Goal: Register for event/course

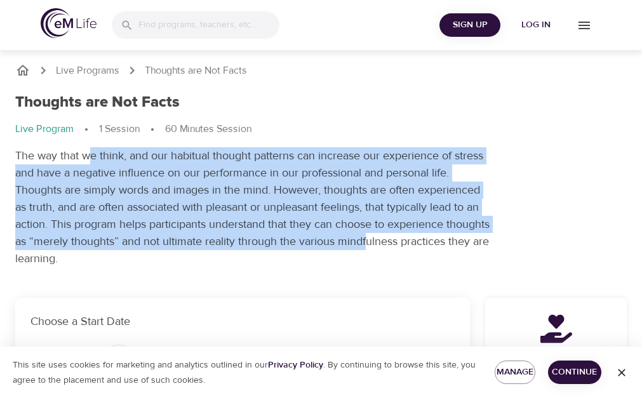
drag, startPoint x: 90, startPoint y: 157, endPoint x: 417, endPoint y: 240, distance: 337.0
click at [417, 240] on p "The way that we think, and our habitual thought patterns can increase our exper…" at bounding box center [253, 207] width 476 height 120
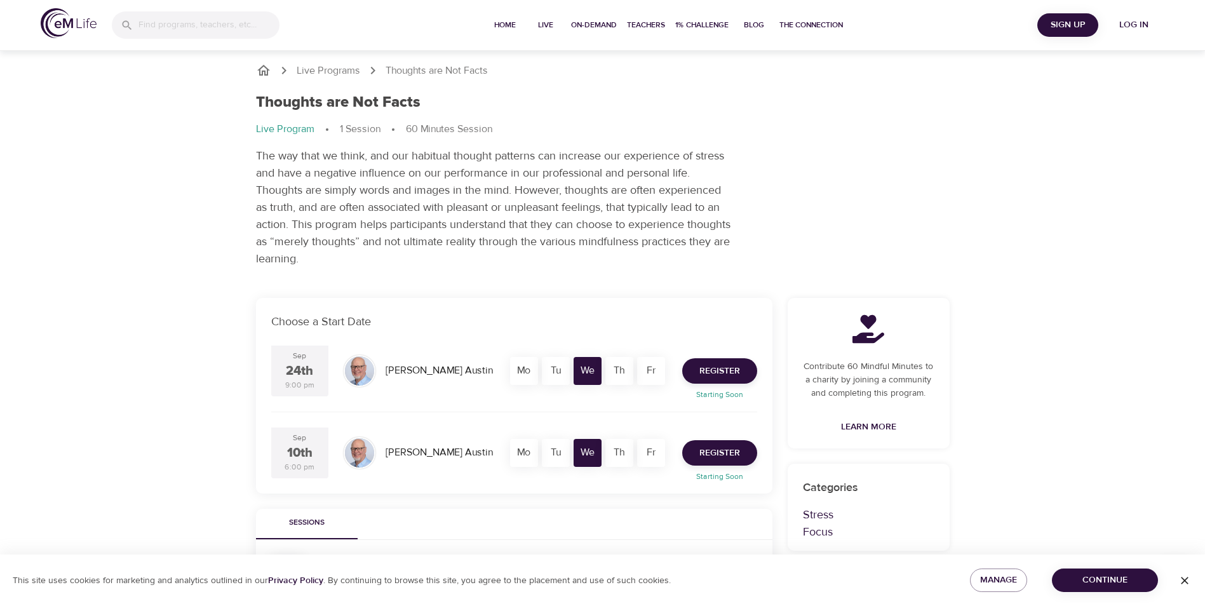
click at [619, 368] on div "Th" at bounding box center [619, 371] width 28 height 28
click at [642, 368] on span "Register" at bounding box center [719, 371] width 41 height 16
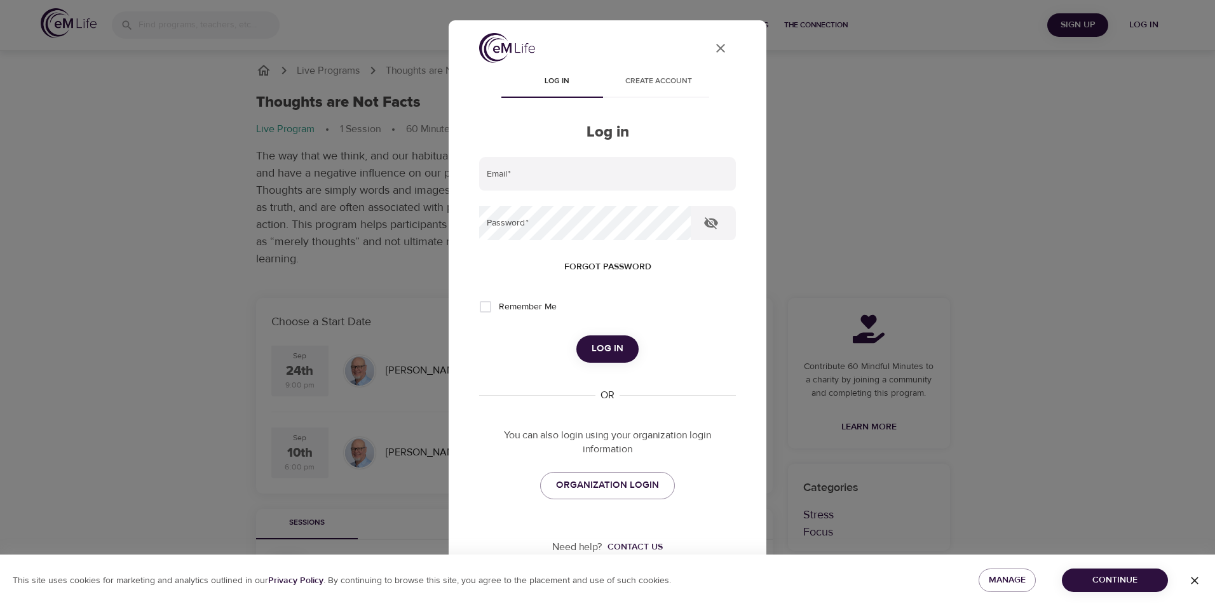
type input "[EMAIL_ADDRESS][DOMAIN_NAME]"
click at [622, 344] on button "Log in" at bounding box center [607, 348] width 62 height 27
click at [535, 310] on span "Remember Me" at bounding box center [528, 306] width 58 height 13
click at [499, 310] on input "Remember Me" at bounding box center [485, 307] width 27 height 27
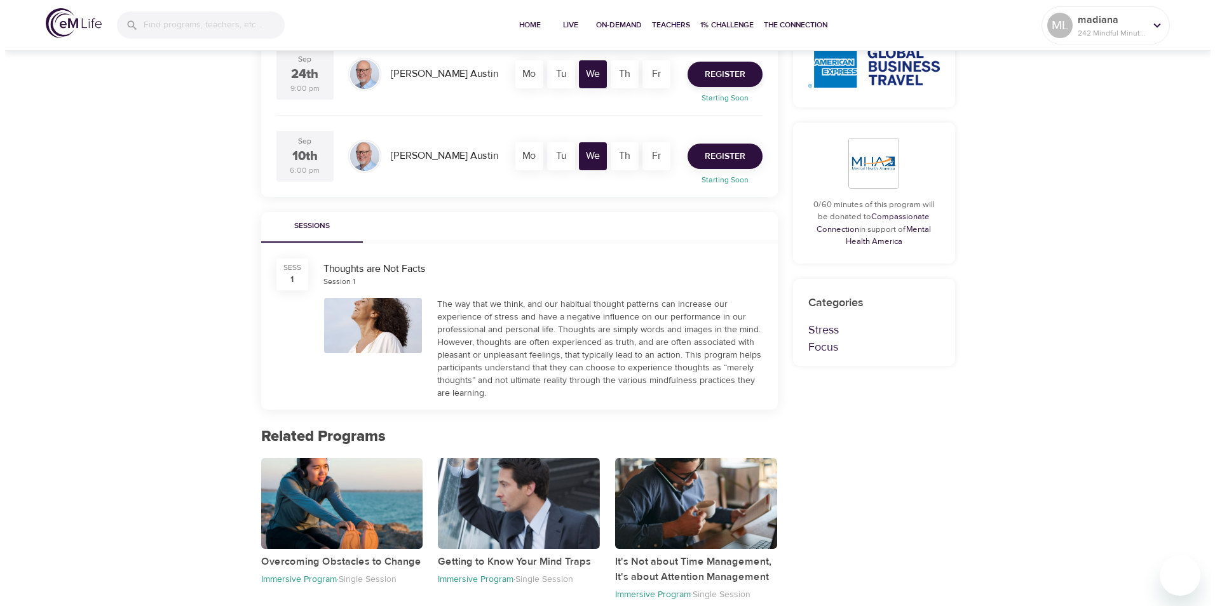
scroll to position [148, 0]
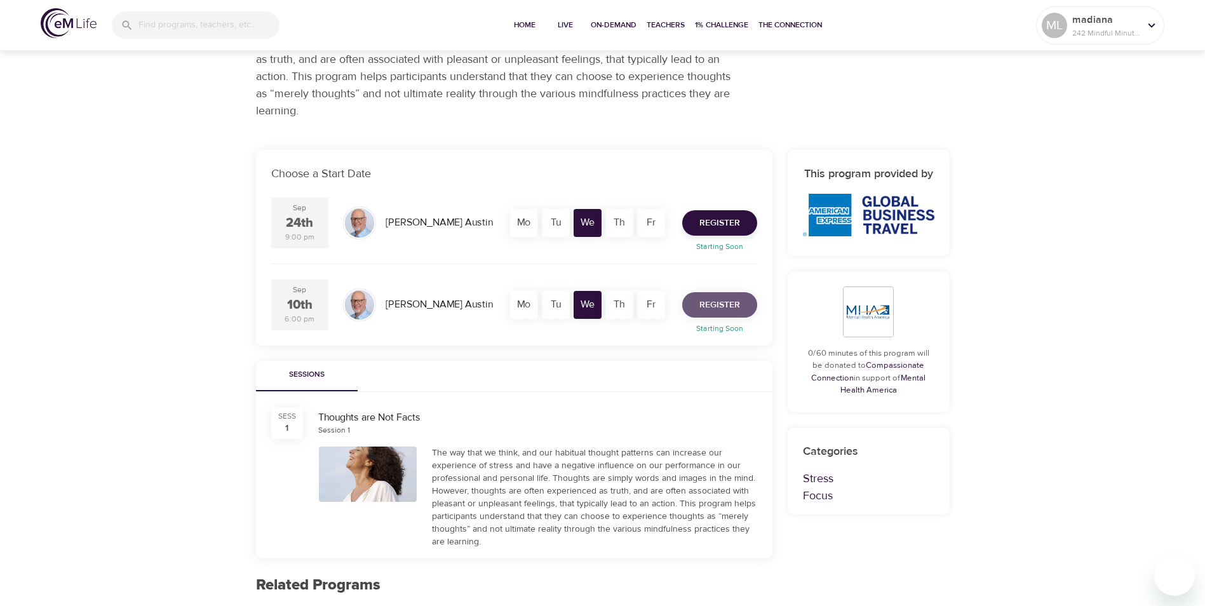
click at [642, 309] on span "Register" at bounding box center [719, 305] width 41 height 16
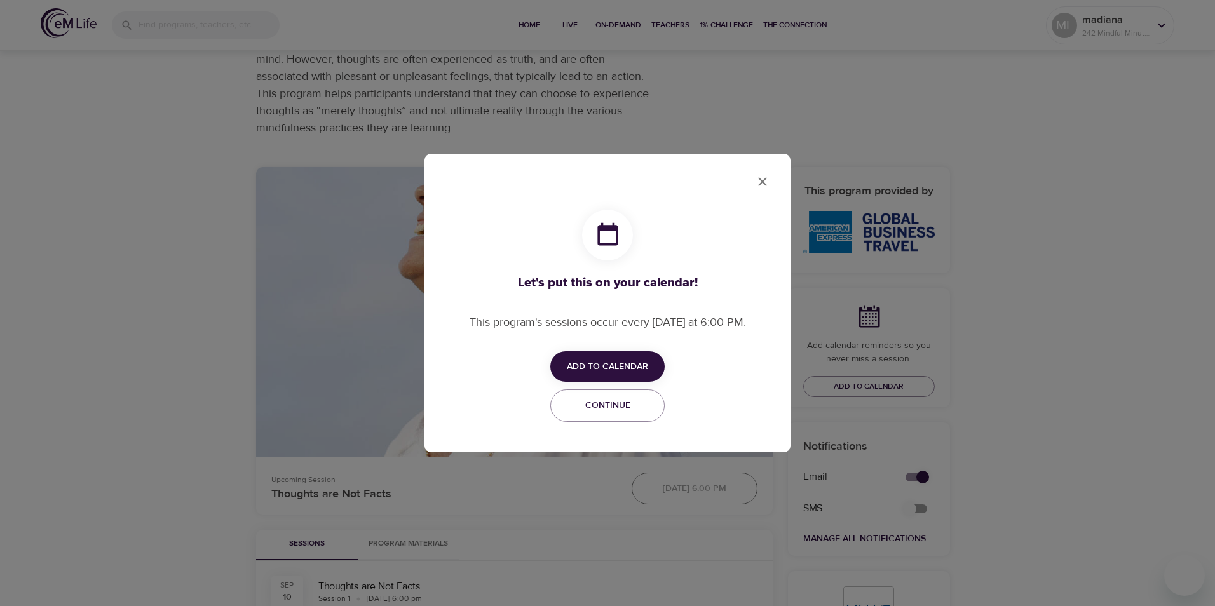
checkbox input "true"
click at [642, 356] on button "Add to Calendar" at bounding box center [607, 366] width 114 height 31
click at [612, 398] on span "Outlook" at bounding box center [615, 415] width 39 height 17
click at [642, 163] on div at bounding box center [607, 303] width 1215 height 606
click at [642, 173] on button "close" at bounding box center [762, 181] width 30 height 30
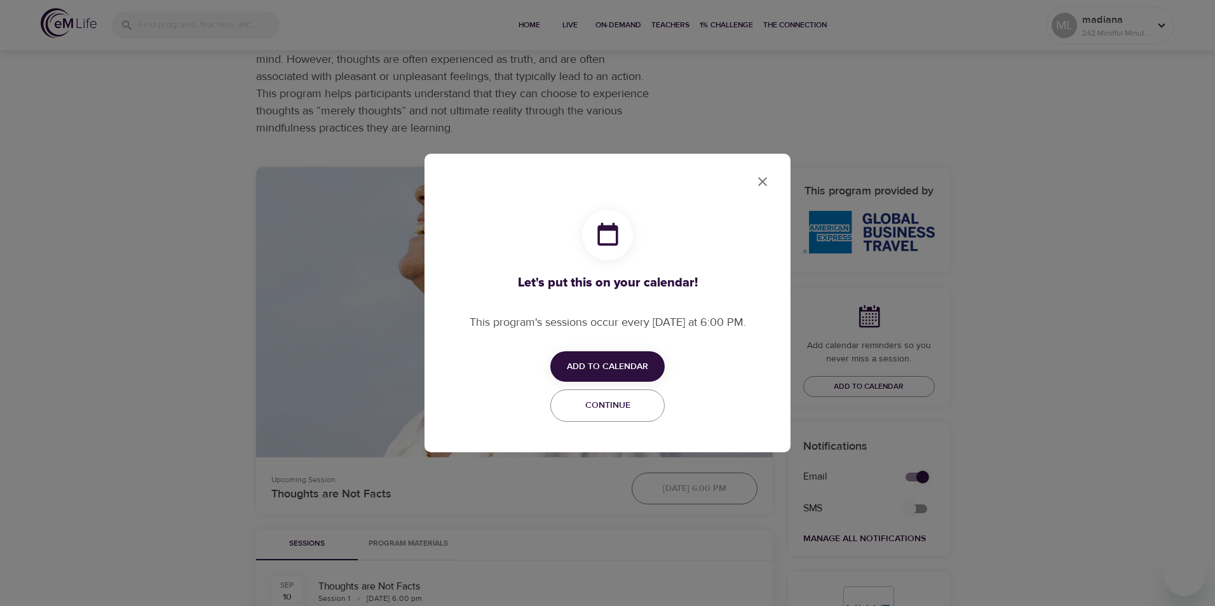
click at [642, 112] on div "Let's put this on your calendar! This program's sessions occur every [DATE] at …" at bounding box center [607, 303] width 1215 height 606
click at [642, 172] on button "close" at bounding box center [762, 181] width 30 height 30
click at [609, 398] on span "Continue" at bounding box center [607, 406] width 98 height 16
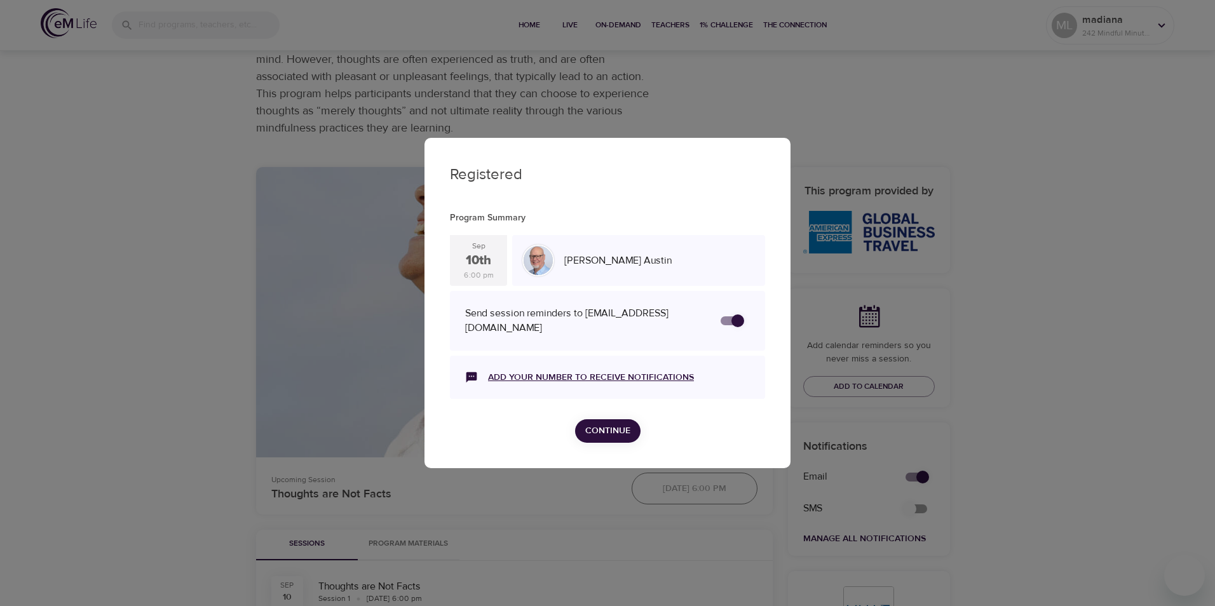
click at [585, 377] on link "Add your number to receive notifications" at bounding box center [591, 377] width 206 height 13
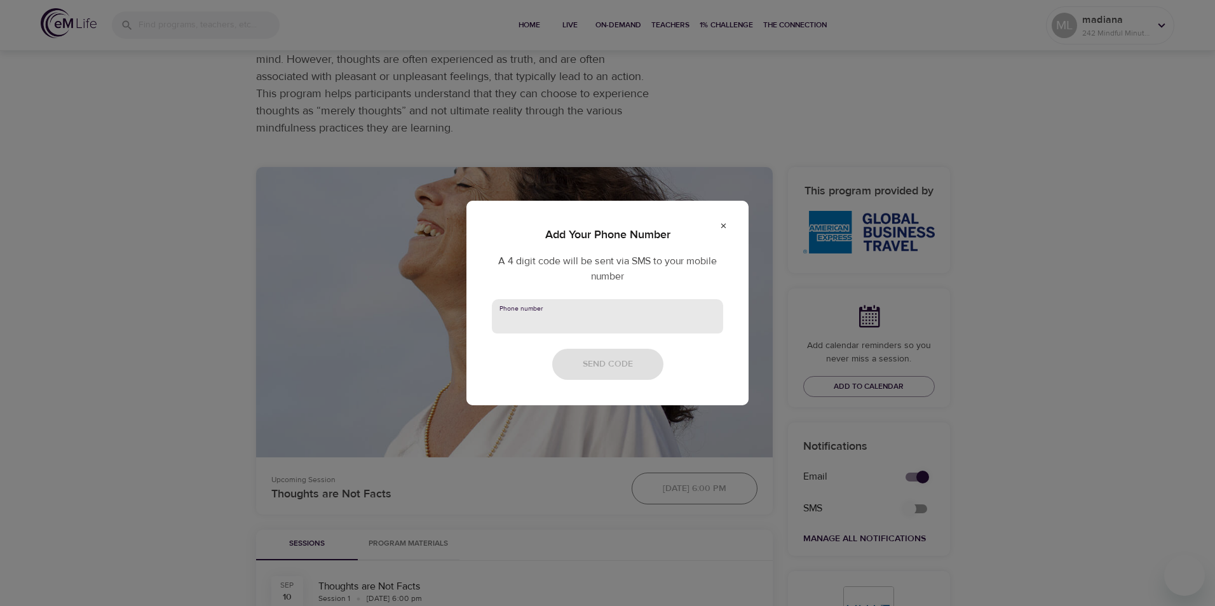
click at [556, 316] on input "text" at bounding box center [607, 316] width 231 height 34
type input "0033626335945"
click at [601, 370] on span "Send Code" at bounding box center [608, 364] width 50 height 16
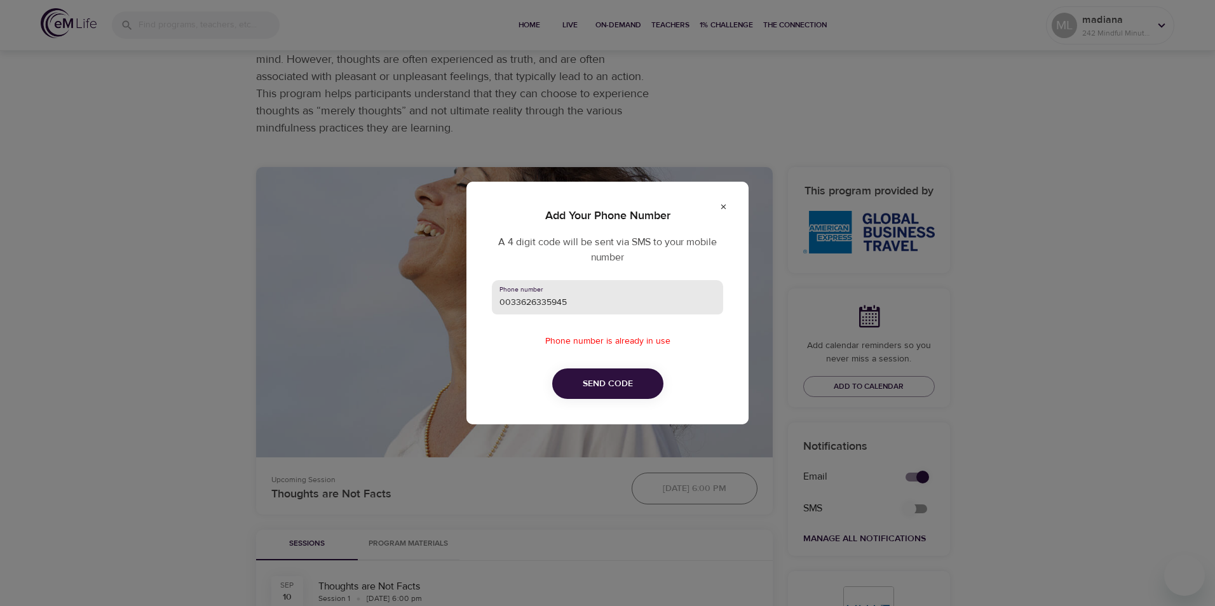
drag, startPoint x: 567, startPoint y: 304, endPoint x: 453, endPoint y: 304, distance: 113.7
click at [453, 304] on div "Add Your Phone Number A 4 digit code will be sent via SMS to your mobile number…" at bounding box center [607, 303] width 1215 height 606
type input "0"
type input "[PHONE_NUMBER]"
click at [617, 382] on span "Send Code" at bounding box center [608, 384] width 50 height 16
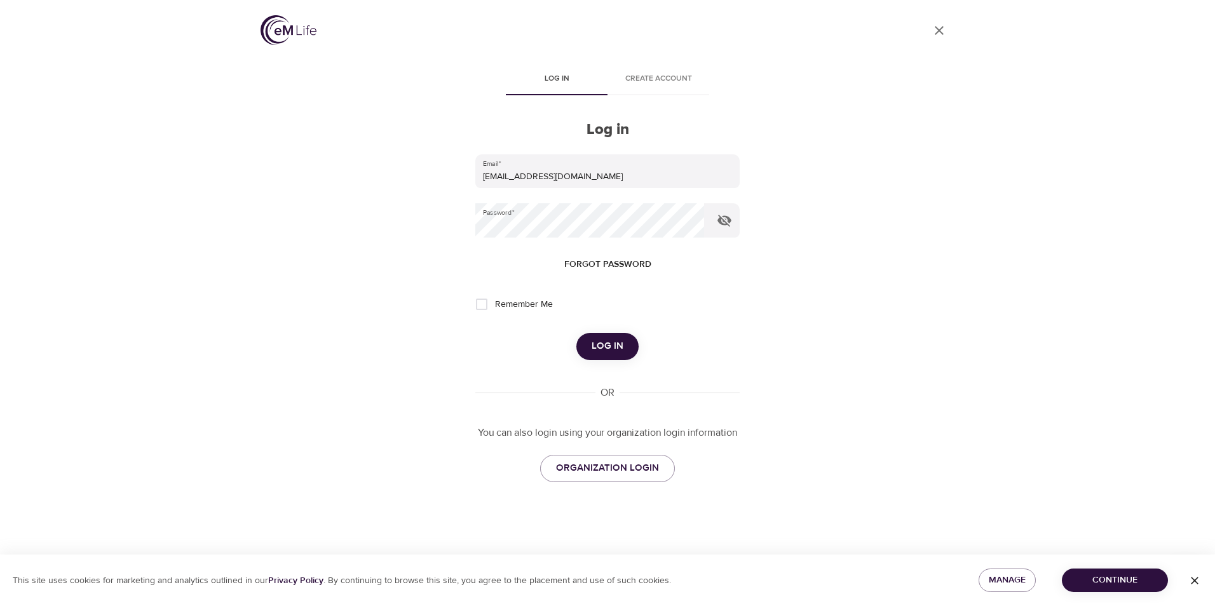
click at [603, 340] on span "Log in" at bounding box center [607, 346] width 32 height 17
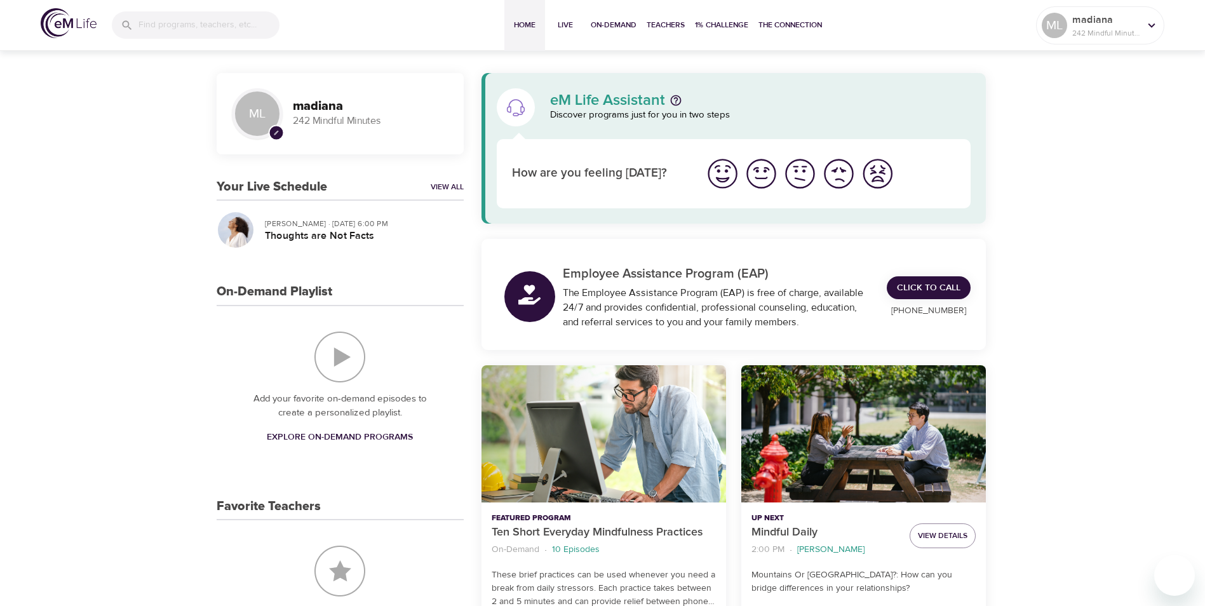
click at [642, 173] on img "I'm feeling great" at bounding box center [722, 173] width 35 height 35
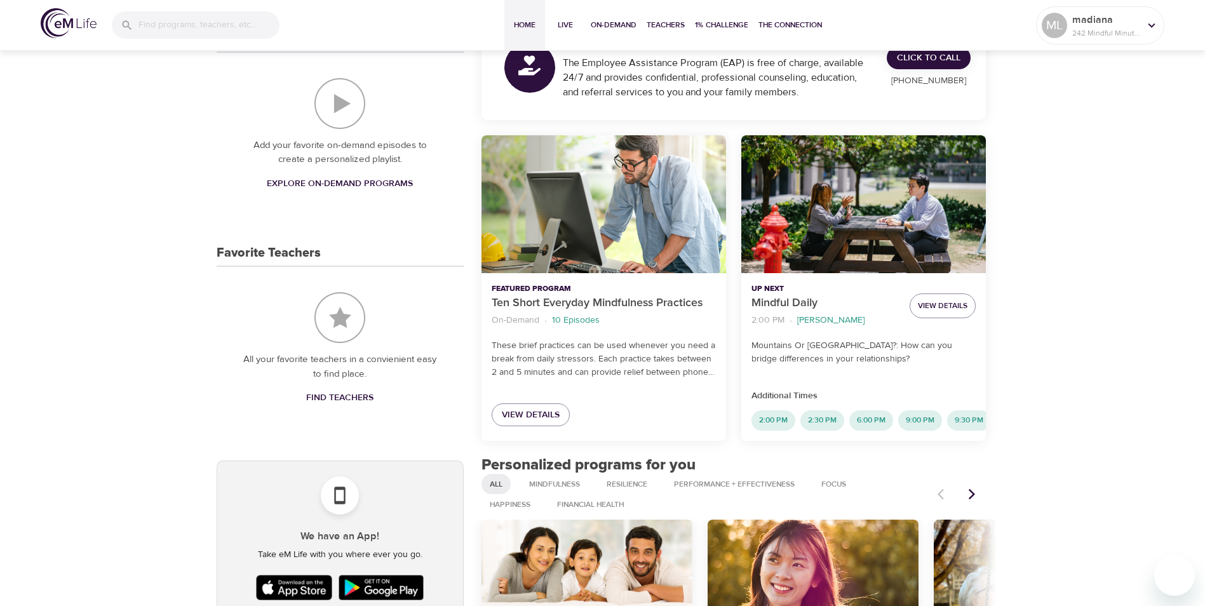
scroll to position [445, 0]
